Goal: Task Accomplishment & Management: Complete application form

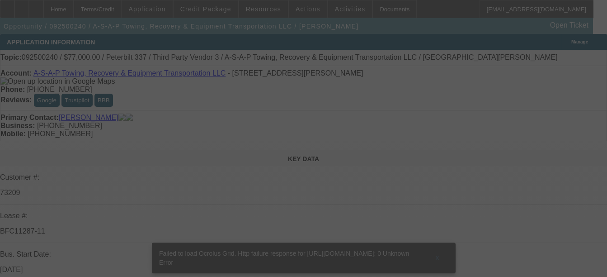
select select "0"
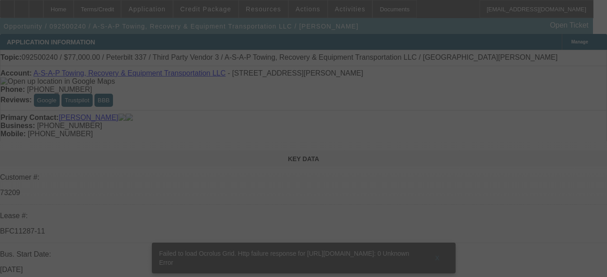
select select "0"
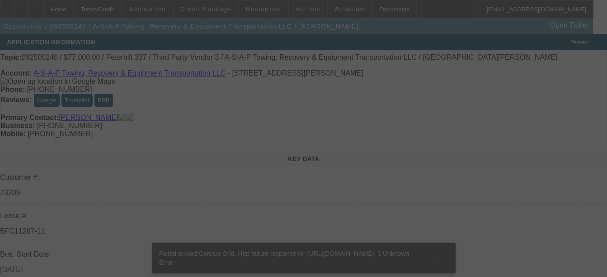
select select "0"
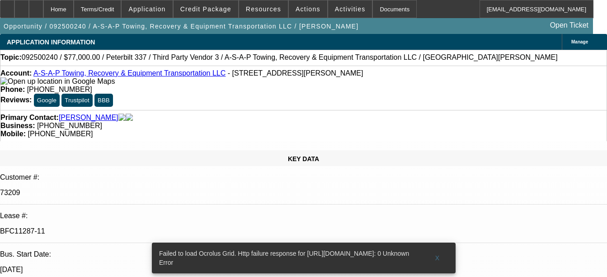
select select "1"
select select "2"
select select "6"
select select "1"
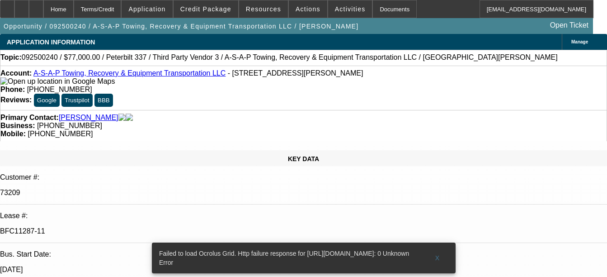
select select "6"
select select "1"
select select "3"
select select "6"
select select "1"
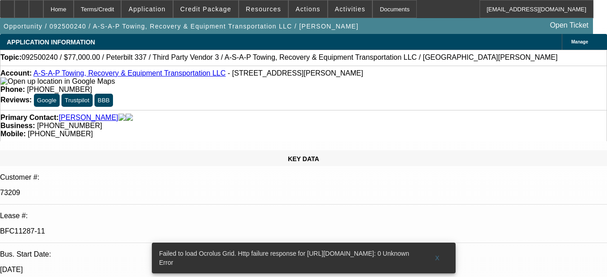
select select "3"
select select "6"
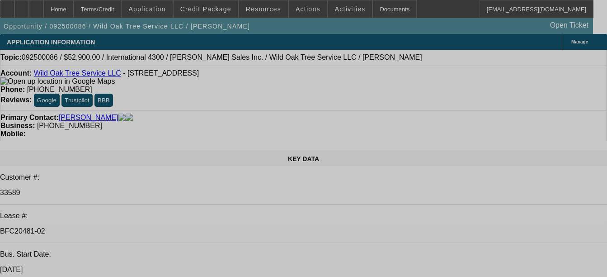
select select "0"
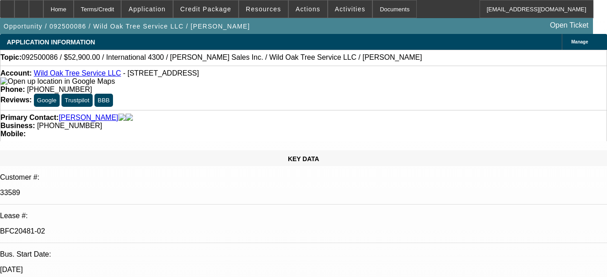
select select "2"
select select "0"
select select "2"
select select "0"
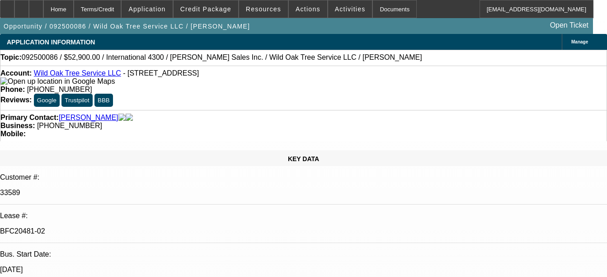
select select "0"
select select "2"
select select "0"
select select "2"
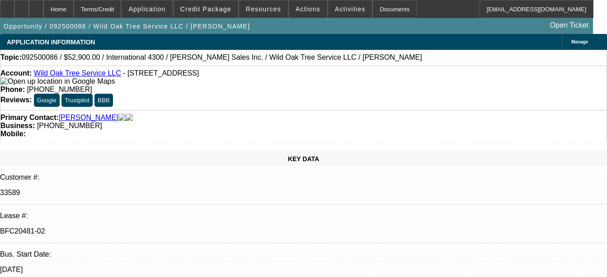
select select "0"
select select "1"
select select "2"
select select "6"
select select "1"
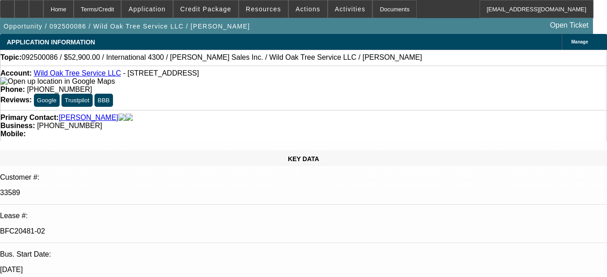
select select "2"
select select "6"
select select "1"
select select "2"
select select "6"
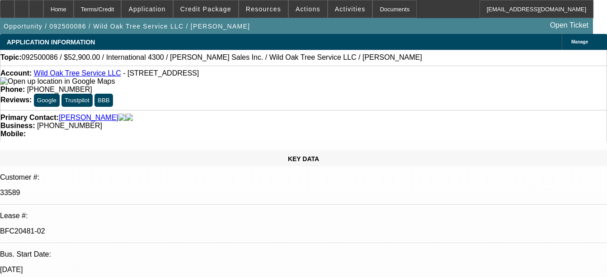
select select "1"
select select "2"
select select "6"
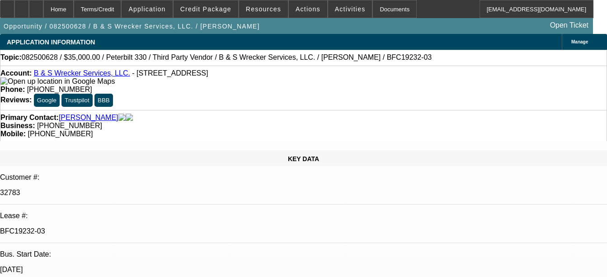
select select "0"
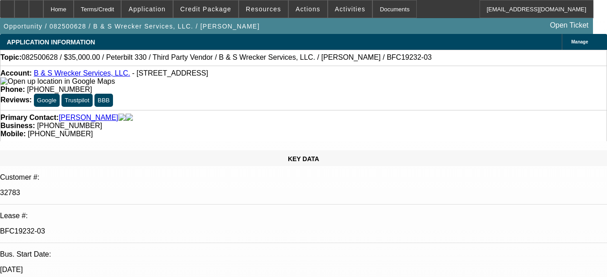
select select "0"
select select "1"
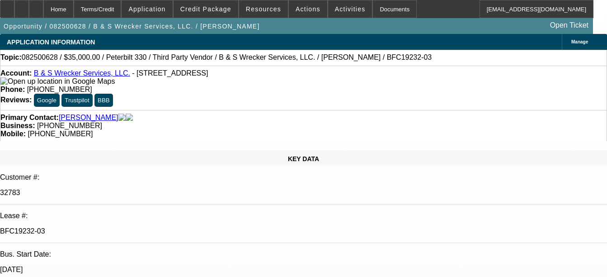
select select "1"
select select "6"
select select "1"
select select "6"
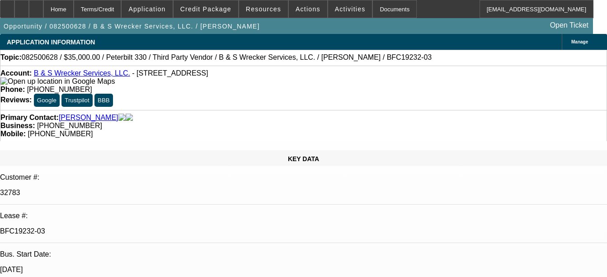
select select "1"
select select "6"
click at [381, 8] on div "Documents" at bounding box center [395, 9] width 44 height 18
select select "0"
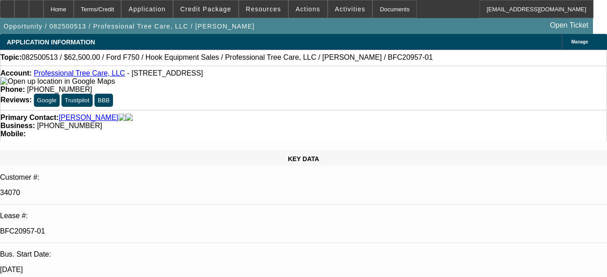
select select "0"
select select "6"
select select "0"
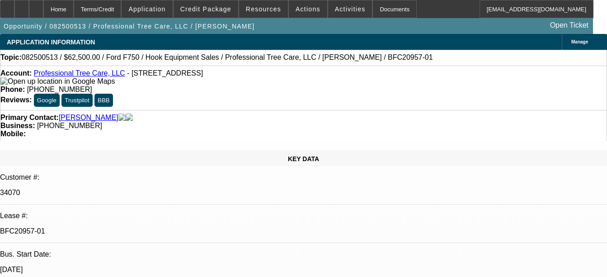
select select "0"
select select "6"
select select "0"
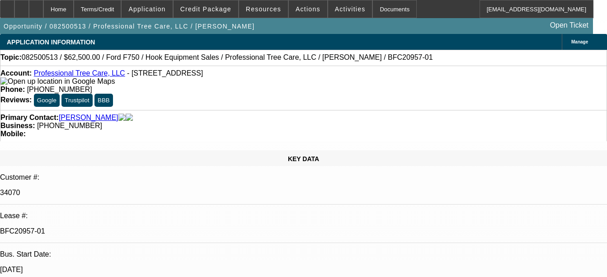
select select "6"
select select "0"
select select "6"
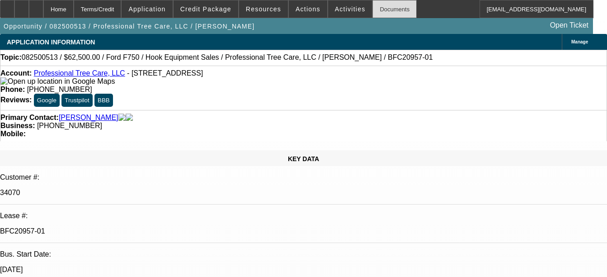
click at [373, 14] on div "Documents" at bounding box center [395, 9] width 44 height 18
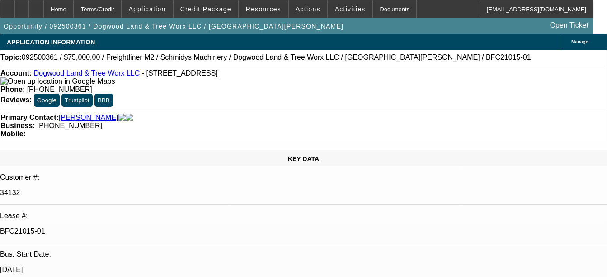
select select "0"
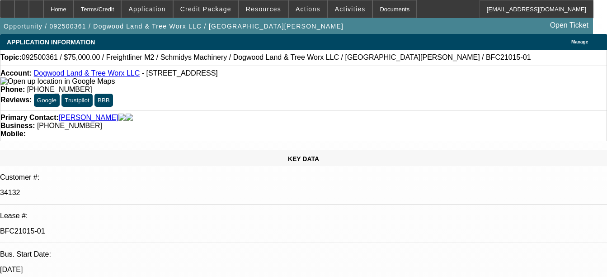
select select "0"
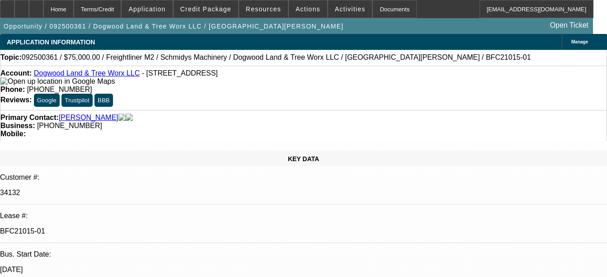
select select "0"
select select "1"
select select "3"
select select "6"
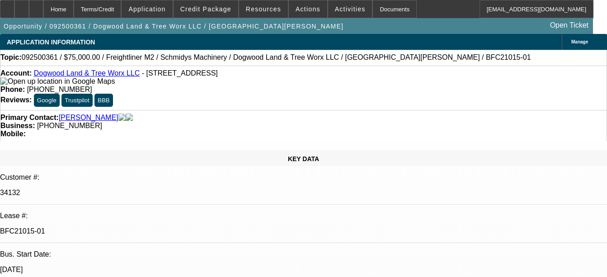
select select "1"
select select "3"
select select "6"
select select "1"
select select "3"
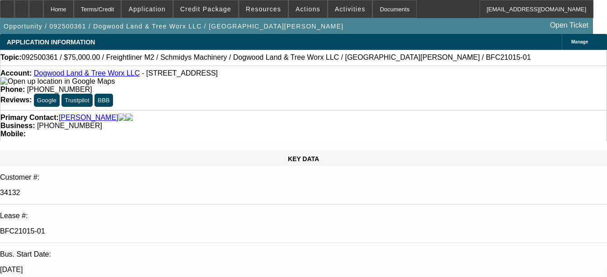
select select "6"
select select "1"
select select "3"
select select "6"
click at [385, 8] on div "Documents" at bounding box center [395, 9] width 44 height 18
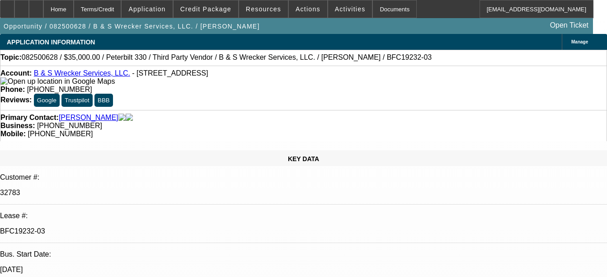
select select "0"
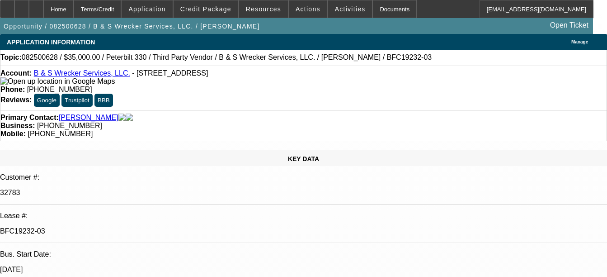
select select "0"
select select "1"
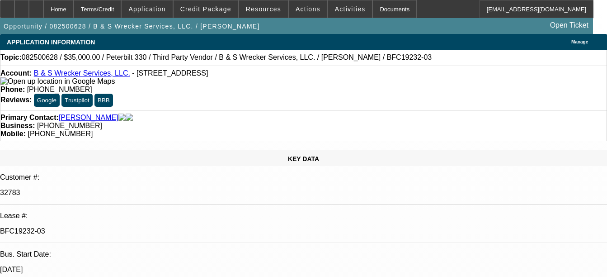
select select "1"
select select "6"
select select "1"
select select "6"
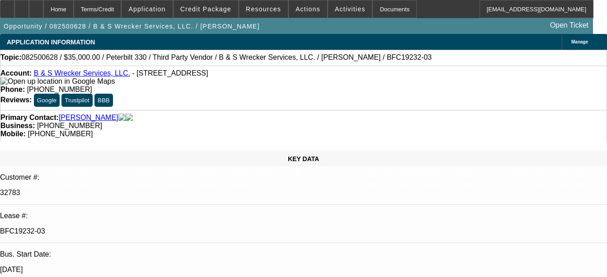
select select "1"
select select "6"
click at [387, 8] on div "Documents" at bounding box center [395, 9] width 44 height 18
